Goal: Obtain resource: Download file/media

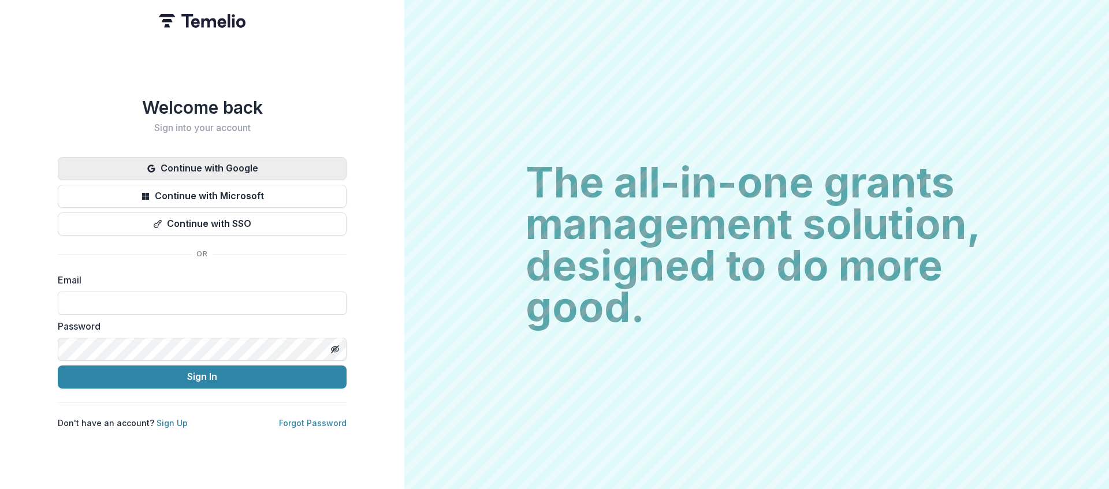
click at [251, 166] on button "Continue with Google" at bounding box center [202, 168] width 289 height 23
click at [58, 292] on div at bounding box center [58, 292] width 0 height 0
type input "**********"
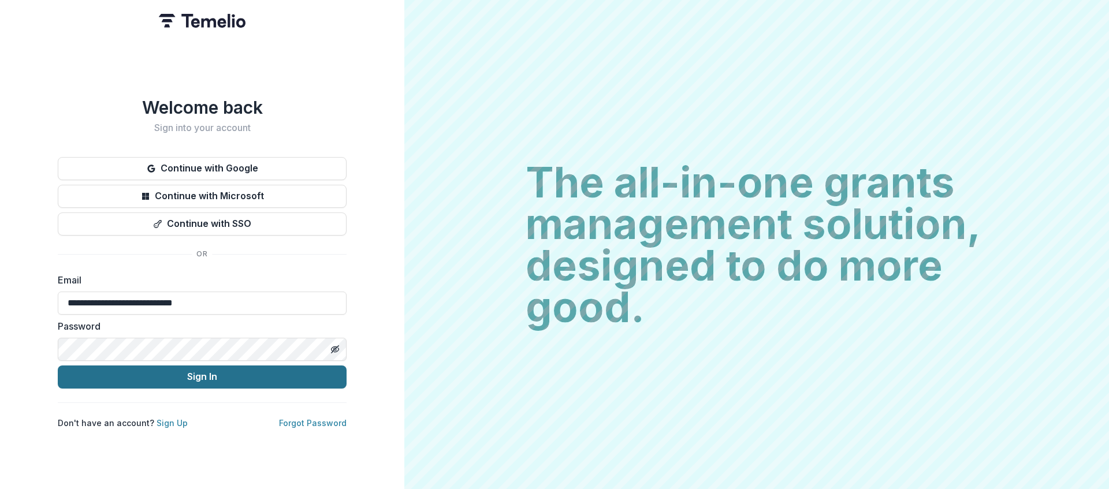
click at [210, 368] on button "Sign In" at bounding box center [202, 377] width 289 height 23
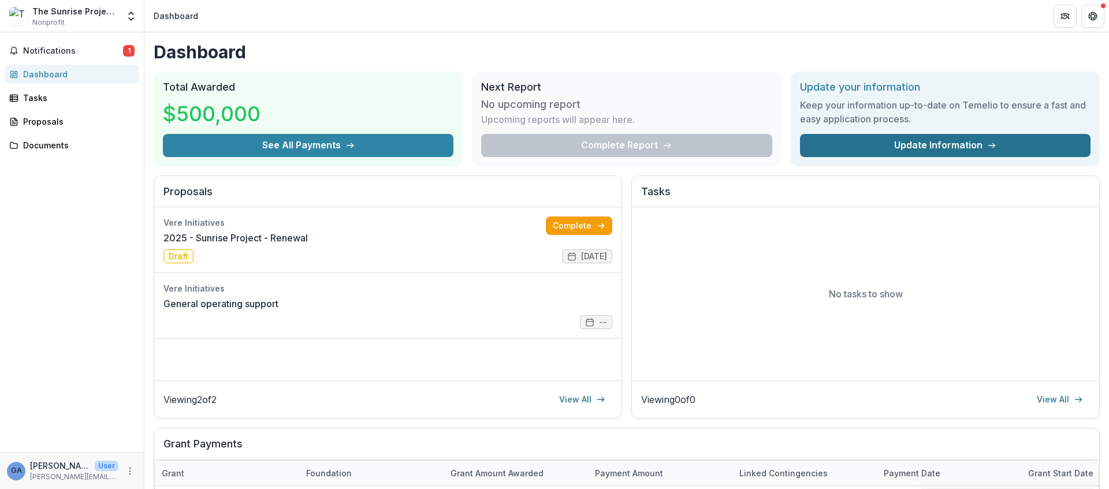
click at [950, 146] on link "Update Information" at bounding box center [945, 145] width 290 height 23
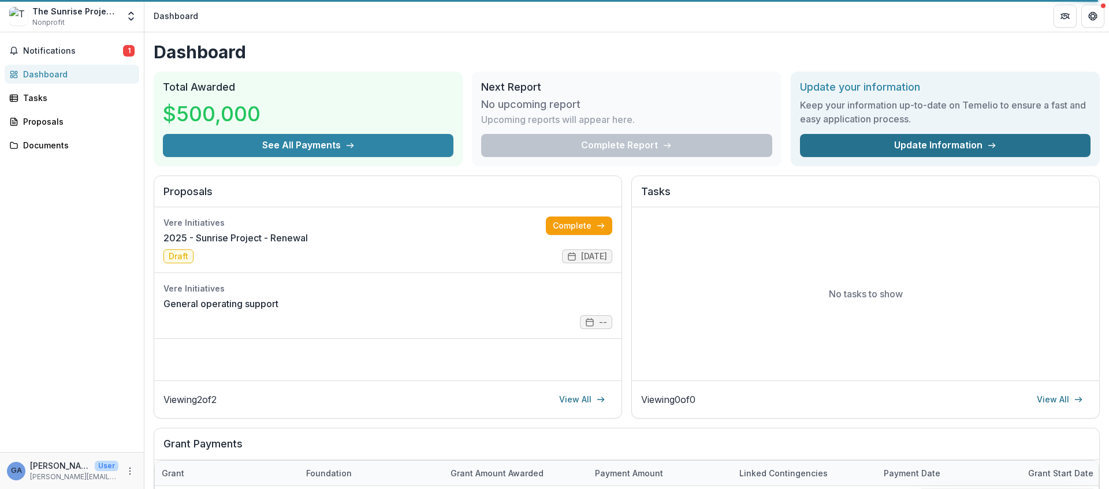
click at [890, 146] on link "Update Information" at bounding box center [945, 145] width 290 height 23
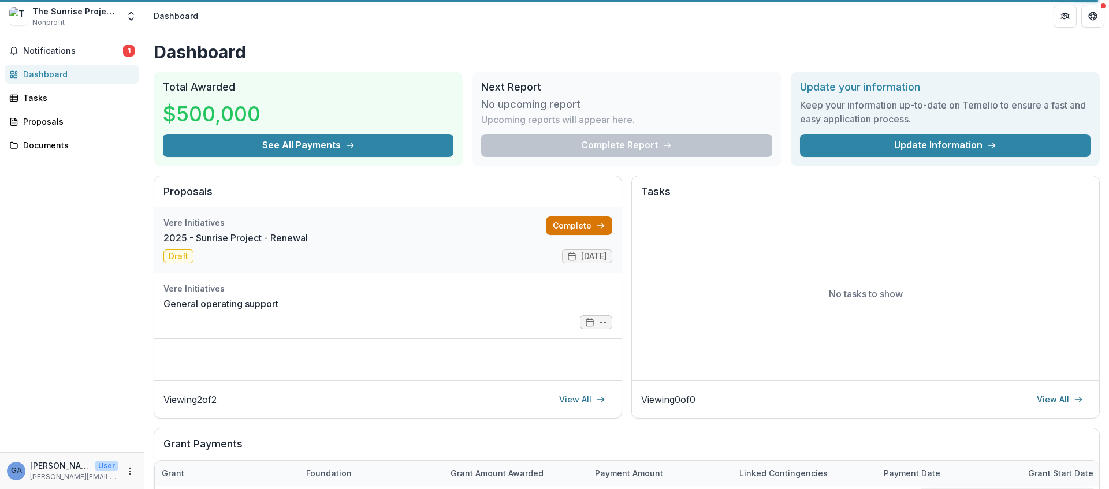
click at [560, 228] on link "Complete" at bounding box center [579, 226] width 66 height 18
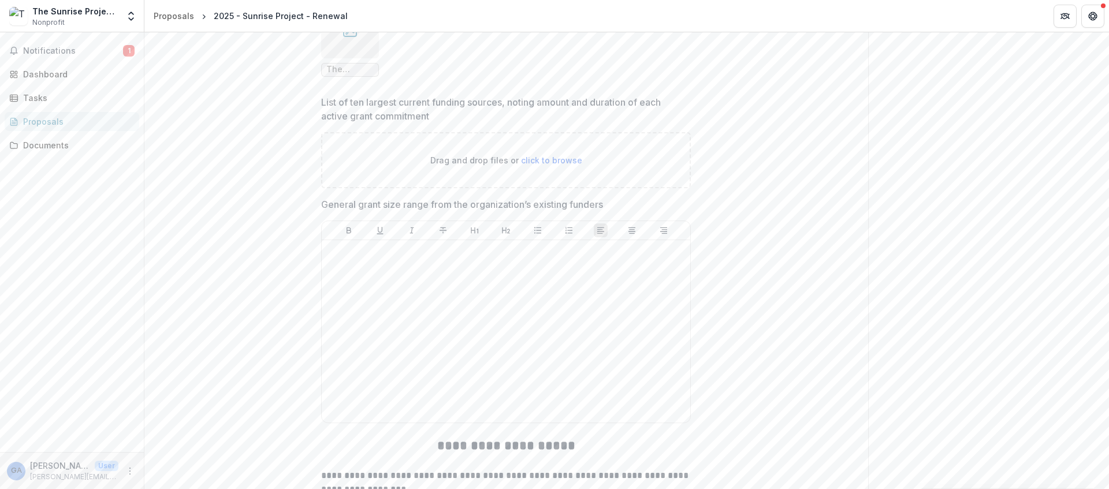
scroll to position [1040, 0]
click at [413, 200] on p "General grant size range from the organization’s existing funders" at bounding box center [462, 203] width 282 height 14
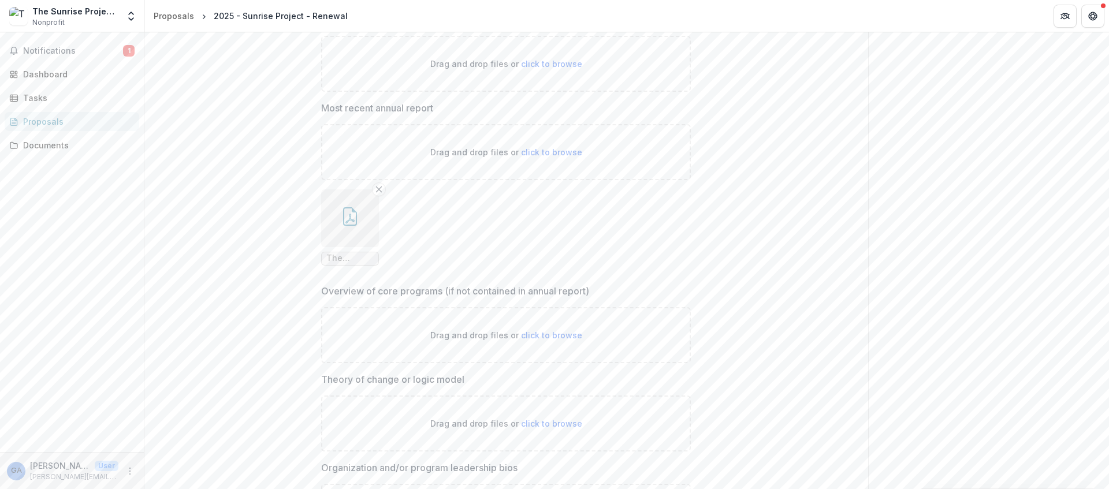
scroll to position [245, 0]
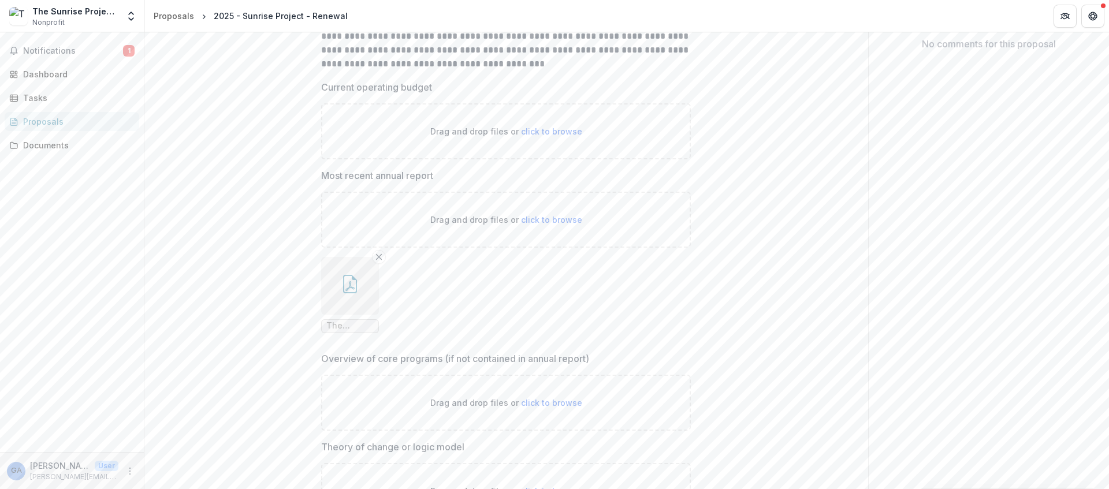
click at [423, 355] on p "Overview of core programs (if not contained in annual report)" at bounding box center [455, 359] width 268 height 14
copy p "Overview of core programs (if not contained in annual report)"
click at [341, 288] on icon "button" at bounding box center [350, 284] width 18 height 18
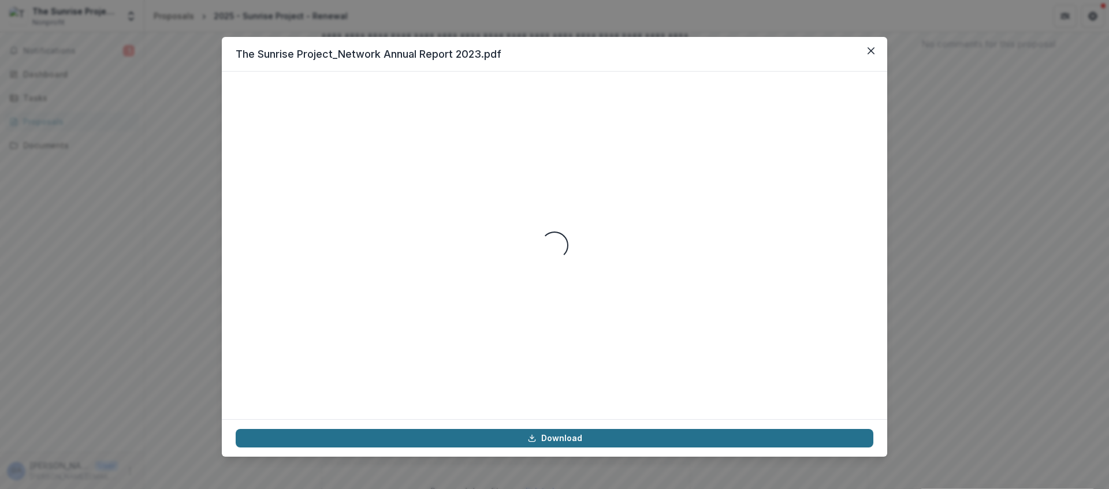
click at [564, 437] on link "Download" at bounding box center [554, 438] width 637 height 18
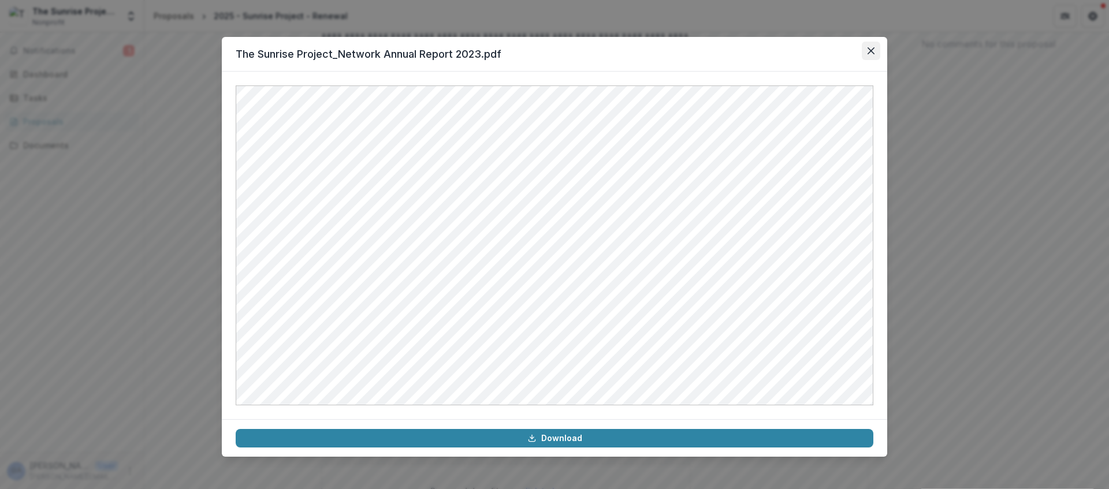
click at [872, 49] on icon "Close" at bounding box center [870, 50] width 7 height 7
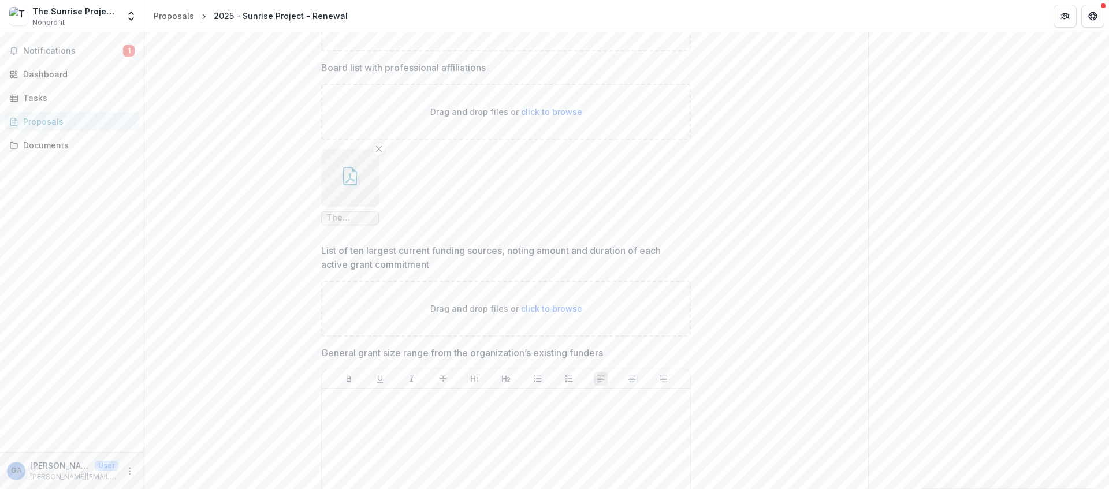
scroll to position [893, 0]
